Goal: Task Accomplishment & Management: Use online tool/utility

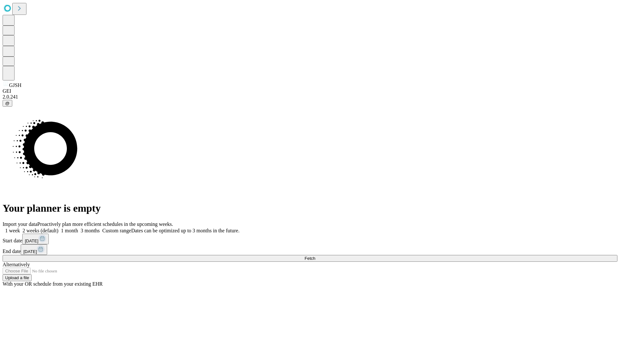
click at [315, 256] on span "Fetch" at bounding box center [310, 258] width 11 height 5
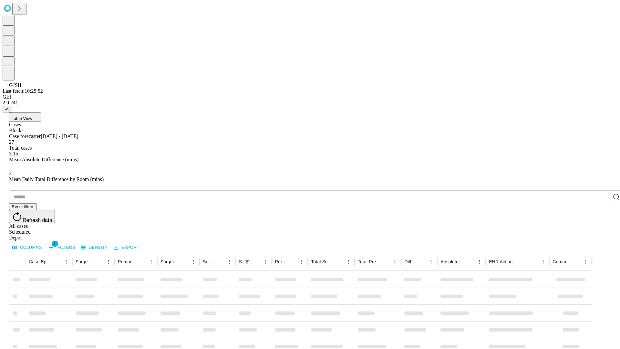
click at [603, 235] on div "Depot" at bounding box center [316, 238] width 615 height 6
